Goal: Task Accomplishment & Management: Manage account settings

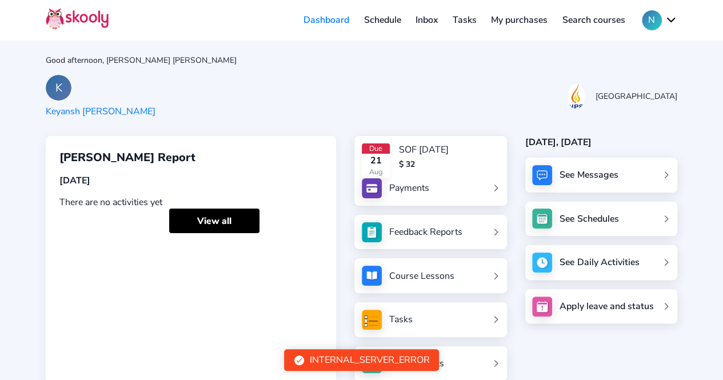
click at [589, 173] on div "See Messages" at bounding box center [588, 175] width 58 height 13
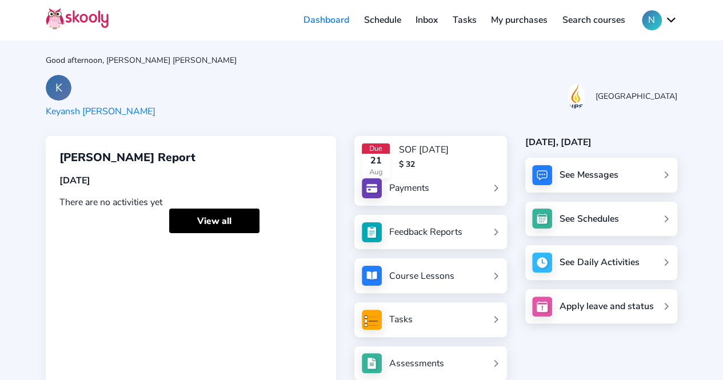
click at [589, 173] on div "See Messages" at bounding box center [588, 175] width 58 height 13
click at [590, 173] on div "See Messages" at bounding box center [588, 175] width 58 height 13
click at [589, 215] on div "See Schedules" at bounding box center [589, 218] width 53 height 11
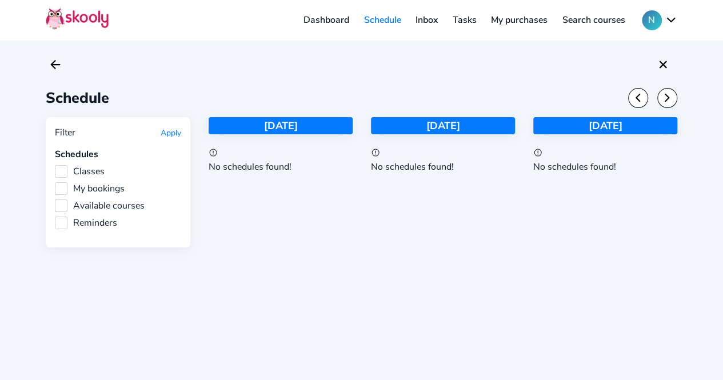
click at [427, 22] on link "Inbox" at bounding box center [426, 20] width 37 height 18
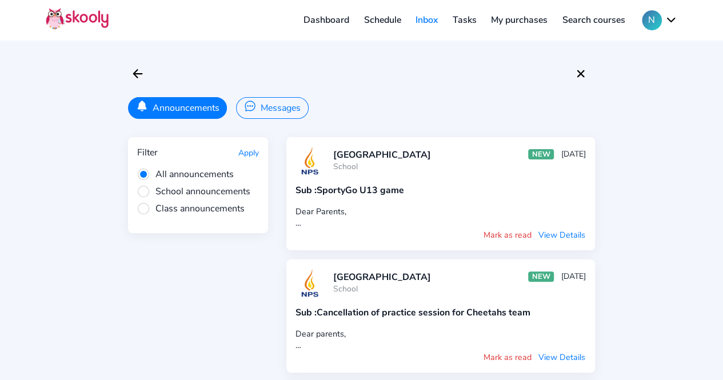
click at [515, 230] on button "Mark as read" at bounding box center [507, 235] width 49 height 13
click at [562, 231] on button "View Details" at bounding box center [562, 235] width 48 height 13
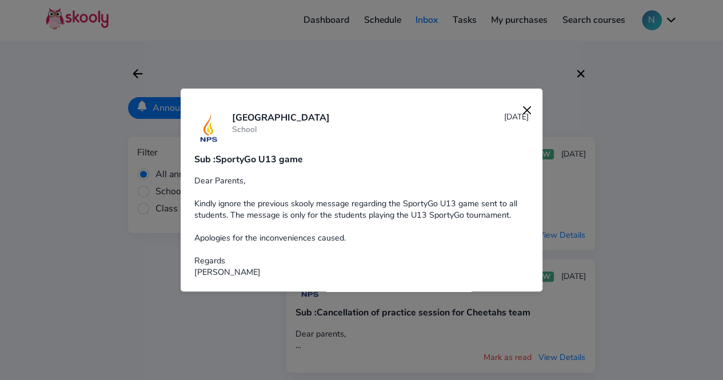
scroll to position [9, 0]
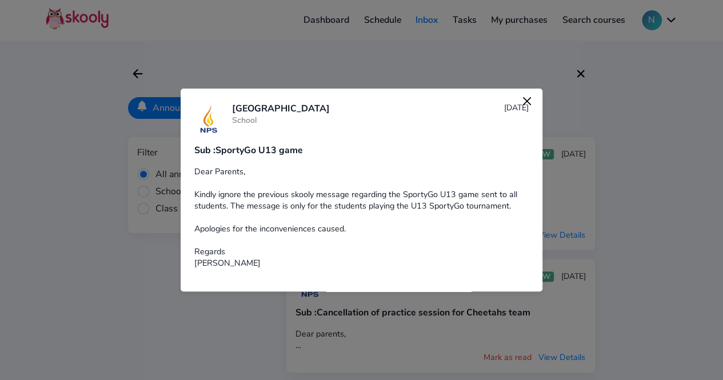
click at [519, 102] on img at bounding box center [527, 101] width 16 height 16
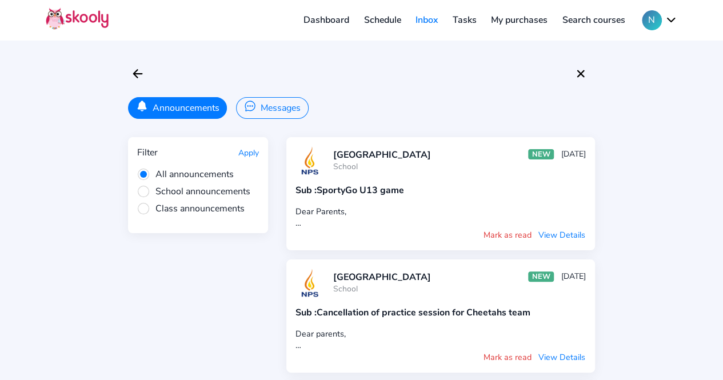
click at [501, 289] on div "NPS International School School NEW 17 Aug" at bounding box center [459, 282] width 253 height 23
click at [274, 112] on button "Messages" at bounding box center [272, 108] width 72 height 22
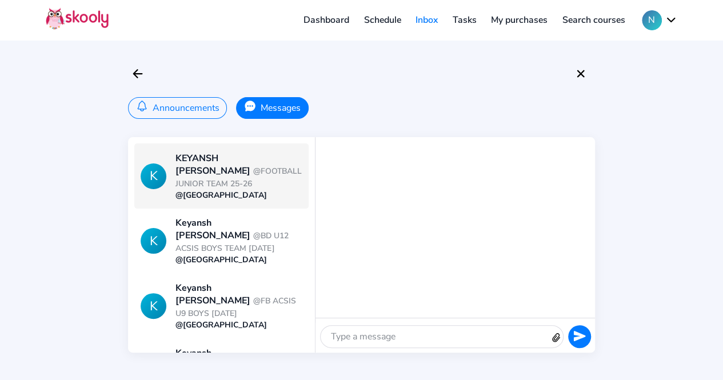
click at [222, 190] on div "@NPS International School" at bounding box center [238, 195] width 126 height 11
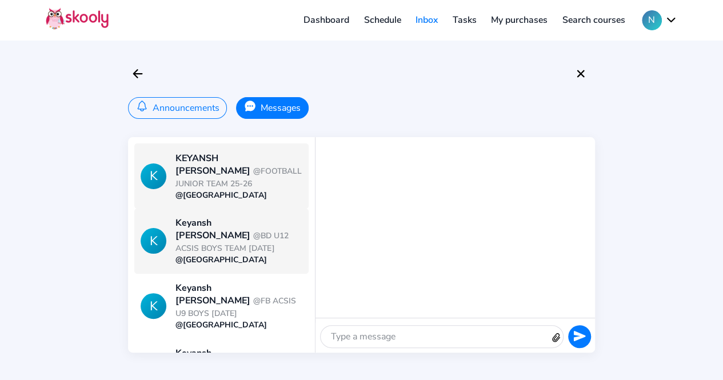
click at [227, 236] on span "@BD U12 ACSIS BOYS TEAM 2 SEPT 2025" at bounding box center [231, 241] width 113 height 23
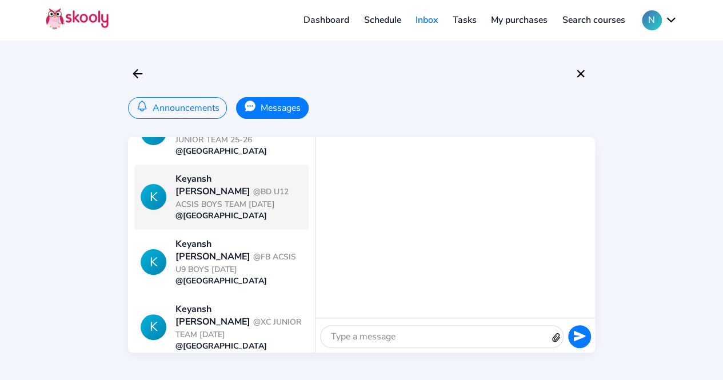
scroll to position [45, 0]
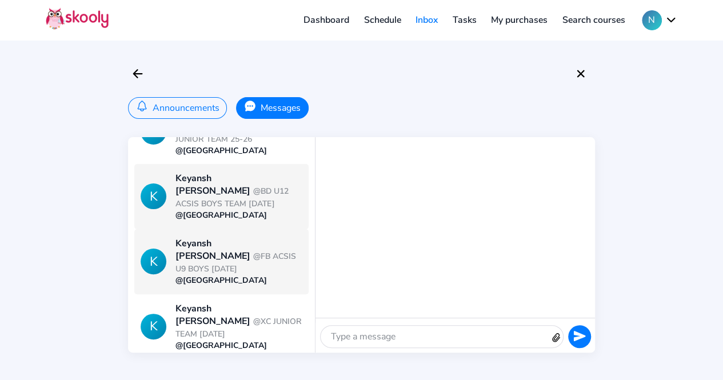
click at [229, 252] on span "@FB ACSIS U9 BOYS SEPT 2025" at bounding box center [235, 262] width 121 height 23
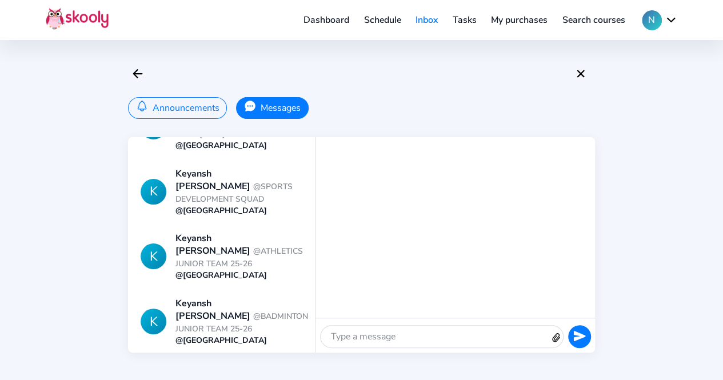
scroll to position [57, 0]
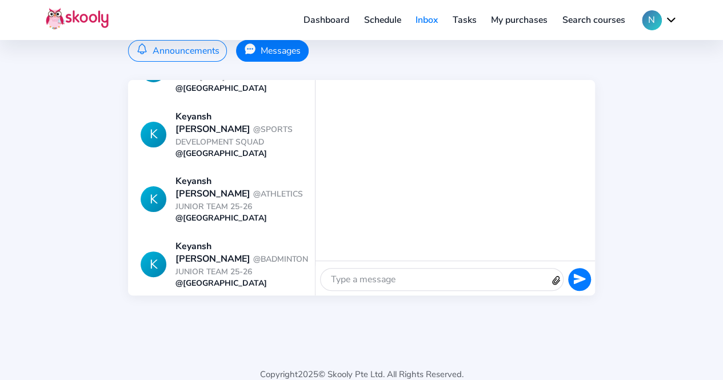
click at [222, 343] on div "@NPS International School" at bounding box center [238, 348] width 126 height 11
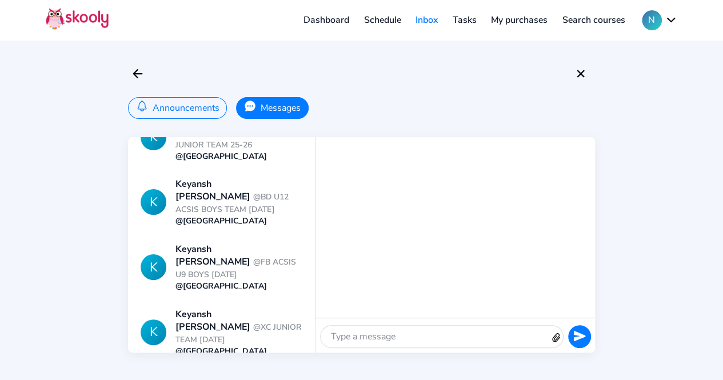
scroll to position [0, 0]
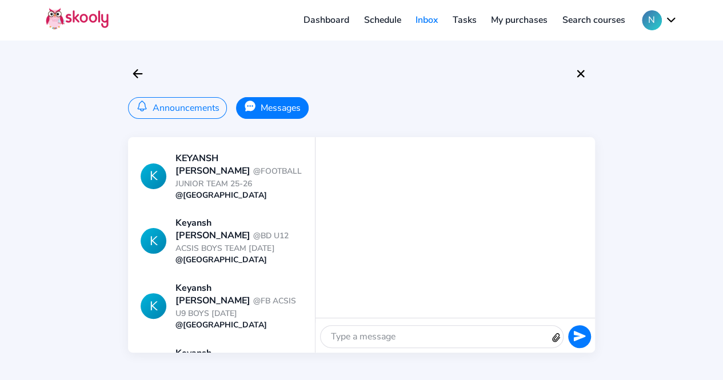
drag, startPoint x: 707, startPoint y: 1, endPoint x: 493, endPoint y: 57, distance: 221.5
click at [493, 57] on div "Announcements Messages K KEYANSH KARN @FOOTBALL JUNIOR TEAM 25-26 @NPS Internat…" at bounding box center [361, 190] width 723 height 380
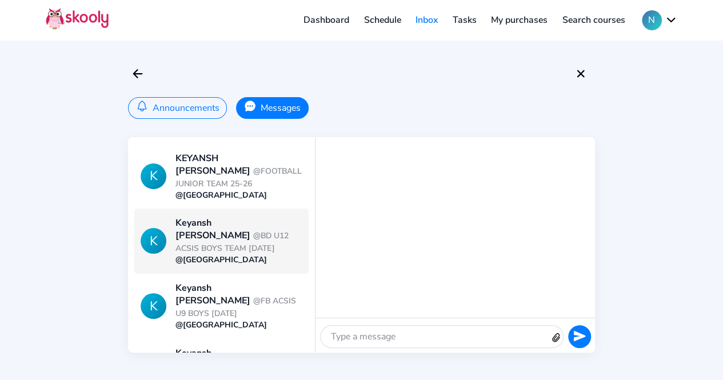
click at [246, 230] on span "@BD U12 ACSIS BOYS TEAM 2 SEPT 2025" at bounding box center [231, 241] width 113 height 23
click at [221, 234] on span "@BD U12 ACSIS BOYS TEAM 2 SEPT 2025" at bounding box center [231, 241] width 113 height 23
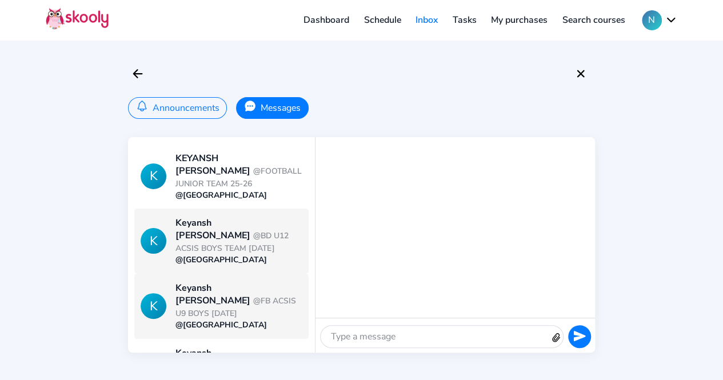
click at [227, 286] on div "Keyansh Karn @FB ACSIS U9 BOYS SEPT 2025" at bounding box center [238, 301] width 126 height 38
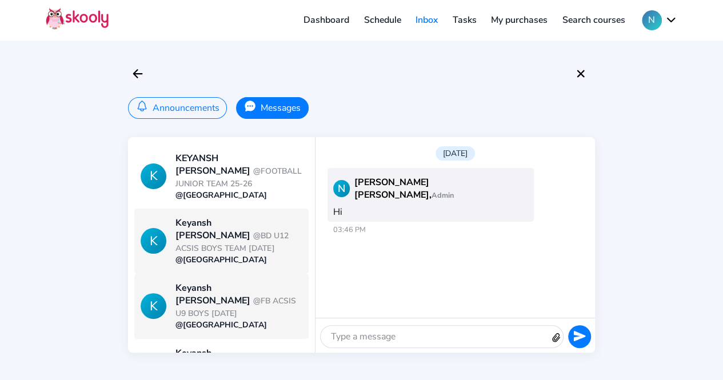
click at [233, 241] on div "Keyansh Karn @BD U12 ACSIS BOYS TEAM 2 SEPT 2025" at bounding box center [238, 236] width 126 height 38
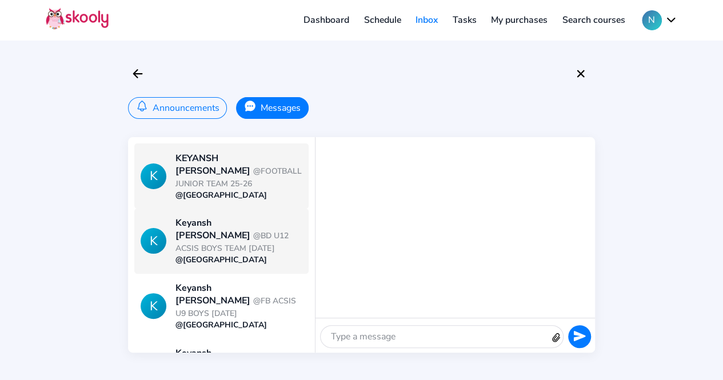
click at [233, 174] on span "@FOOTBALL JUNIOR TEAM 25-26" at bounding box center [238, 177] width 126 height 23
click at [232, 230] on span "@BD U12 ACSIS BOYS TEAM 2 SEPT 2025" at bounding box center [231, 241] width 113 height 23
click at [250, 182] on div "KEYANSH KARN @FOOTBALL JUNIOR TEAM 25-26" at bounding box center [238, 171] width 126 height 38
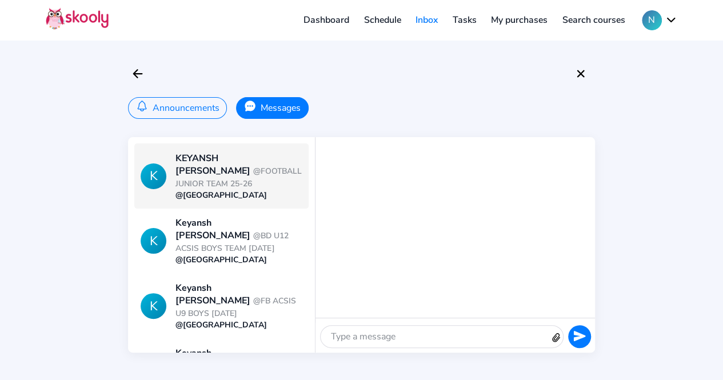
click at [337, 19] on link "Dashboard" at bounding box center [326, 20] width 61 height 18
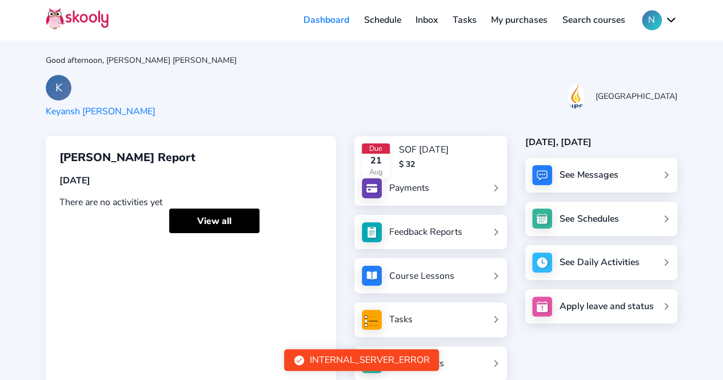
click at [597, 170] on div "See Messages" at bounding box center [588, 175] width 58 height 13
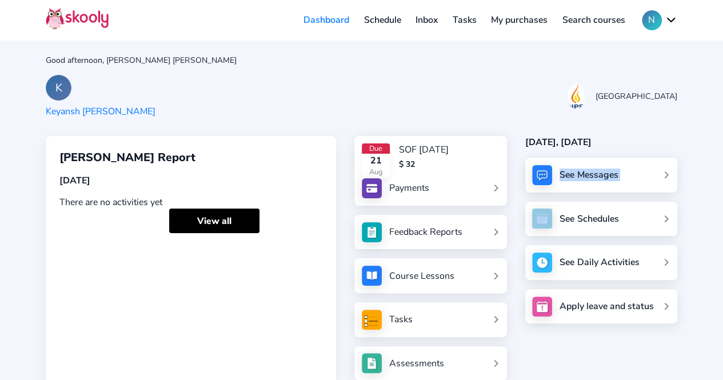
click at [388, 21] on link "Schedule" at bounding box center [383, 20] width 52 height 18
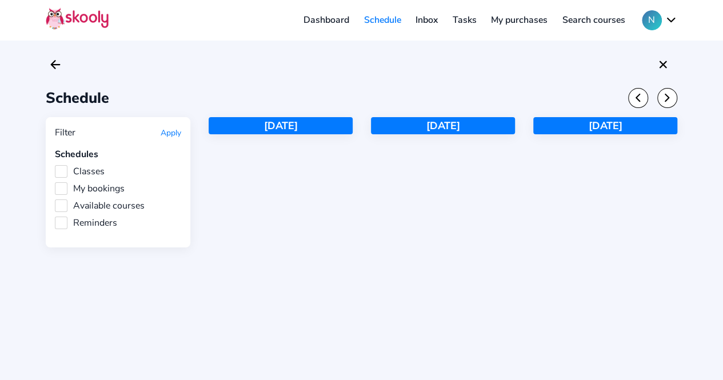
click at [335, 19] on link "Dashboard" at bounding box center [326, 20] width 61 height 18
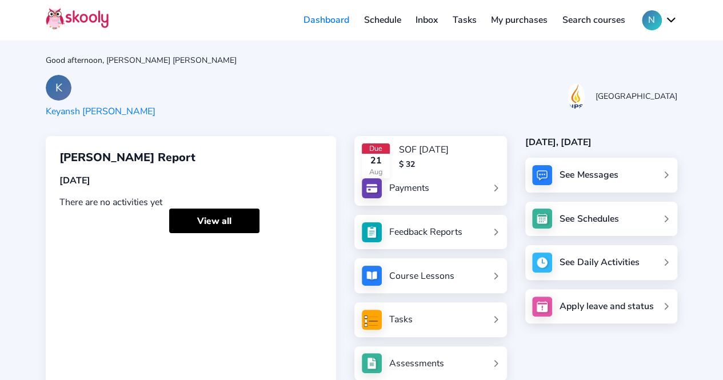
click at [672, 20] on button "N" at bounding box center [659, 20] width 35 height 20
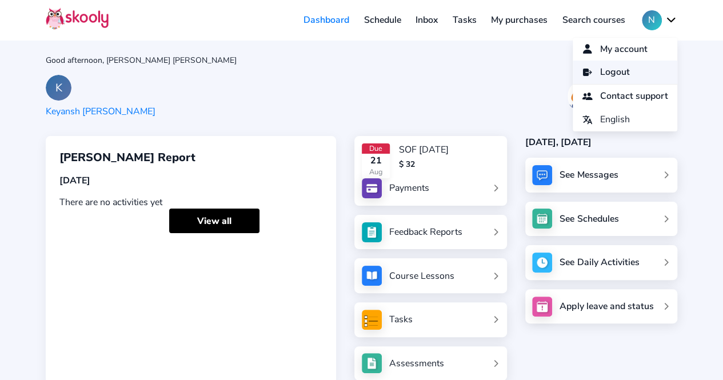
click at [629, 77] on link "Logout" at bounding box center [625, 72] width 105 height 23
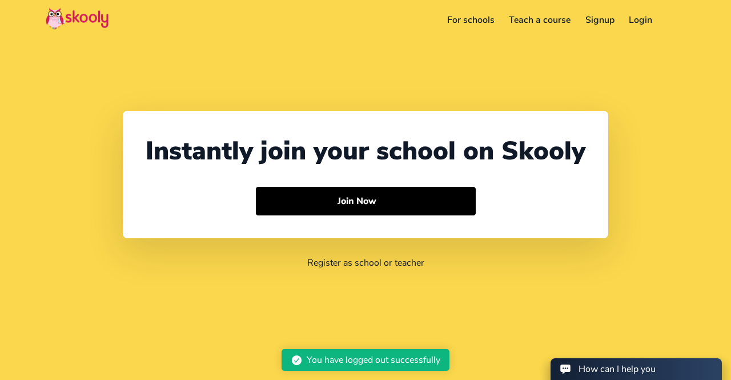
select select "65"
select select "Singapore"
select select "Asia/Singapore"
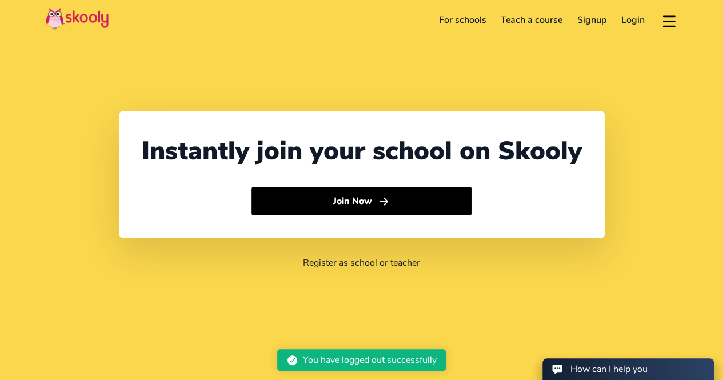
click at [625, 23] on link "Login" at bounding box center [633, 20] width 38 height 18
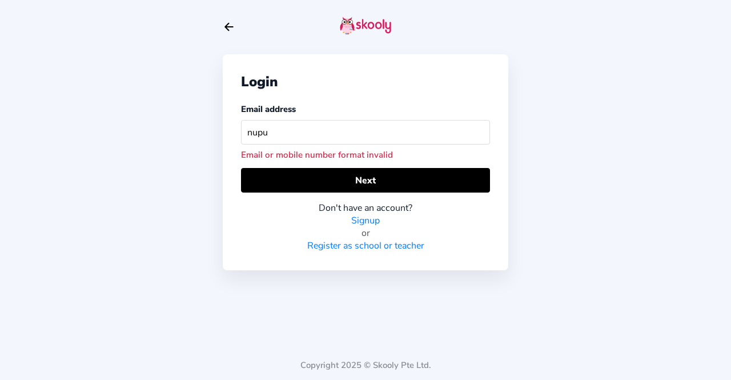
type input "nupur.ec@gmail.com"
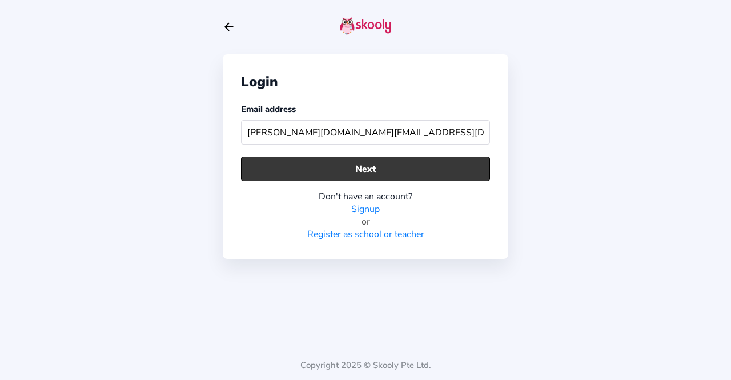
click at [333, 170] on button "Next" at bounding box center [365, 169] width 249 height 25
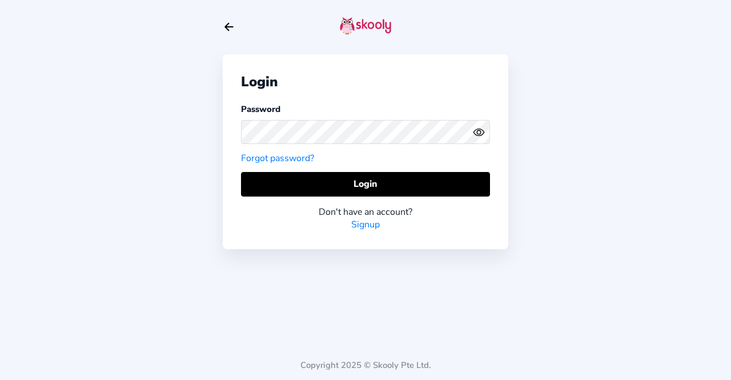
click at [478, 135] on icon "Eye" at bounding box center [479, 132] width 12 height 12
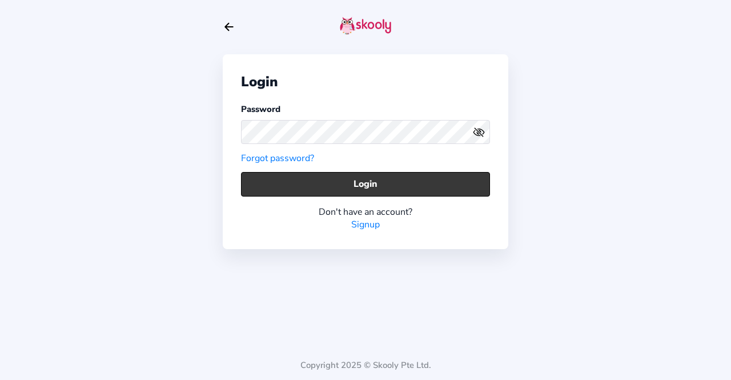
click at [397, 186] on button "Login" at bounding box center [365, 184] width 249 height 25
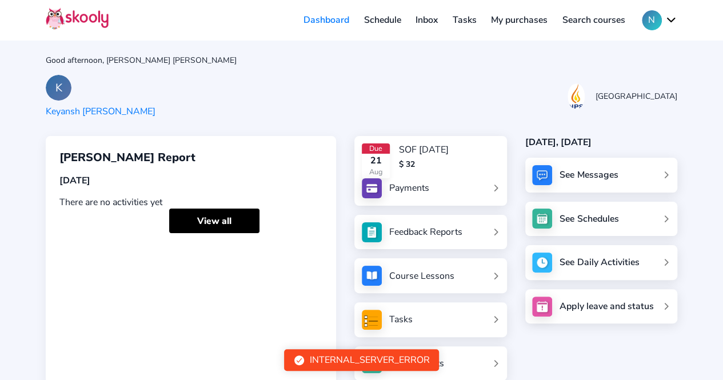
click at [571, 175] on div "See Messages" at bounding box center [588, 175] width 58 height 13
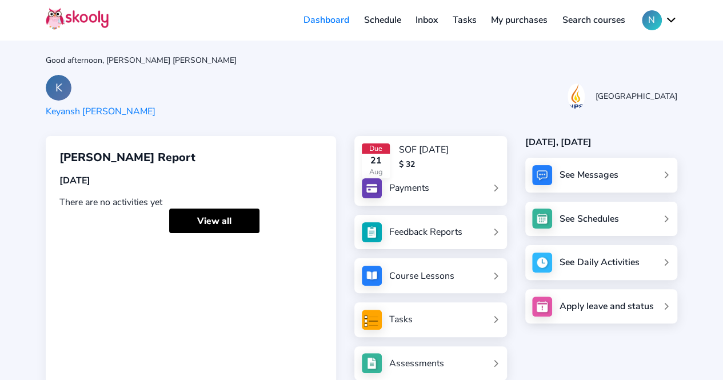
click at [571, 175] on div "See Messages" at bounding box center [588, 175] width 58 height 13
